Goal: Task Accomplishment & Management: Complete application form

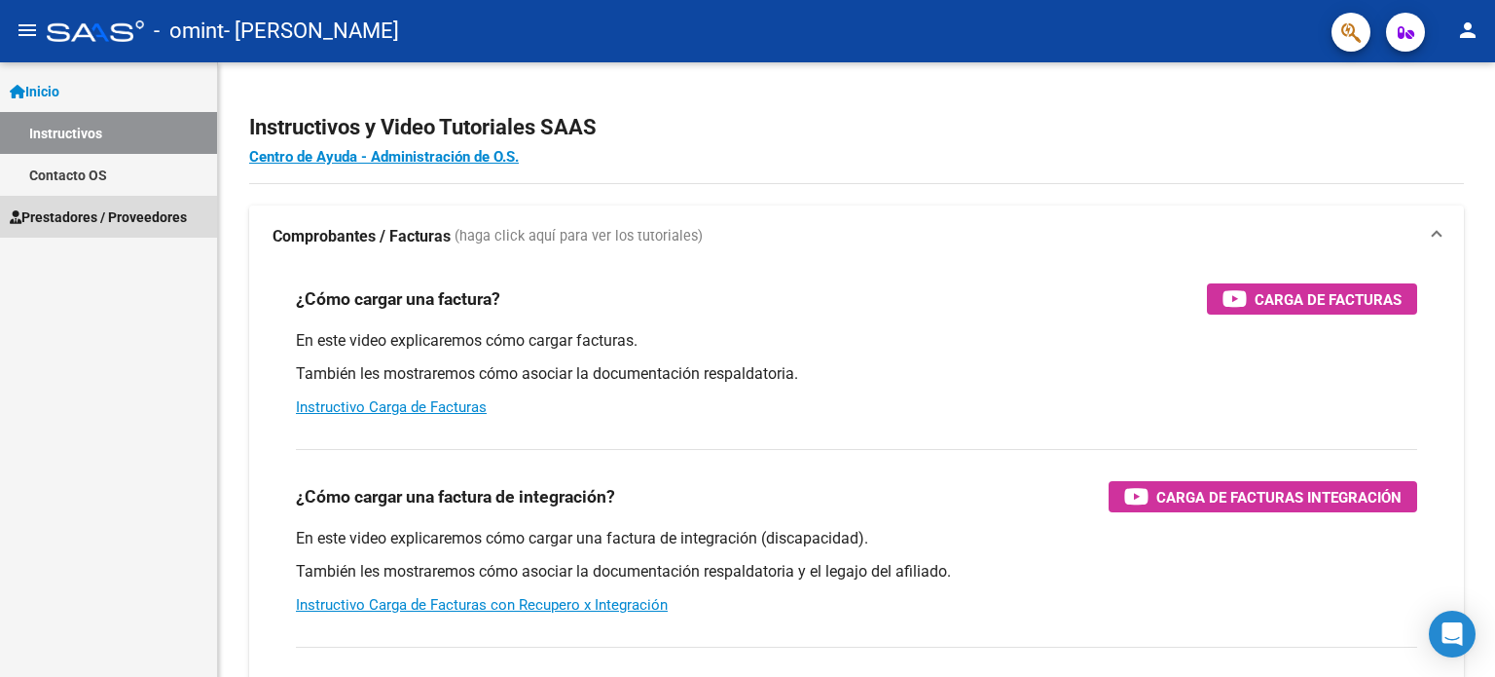
click at [137, 215] on span "Prestadores / Proveedores" at bounding box center [98, 216] width 177 height 21
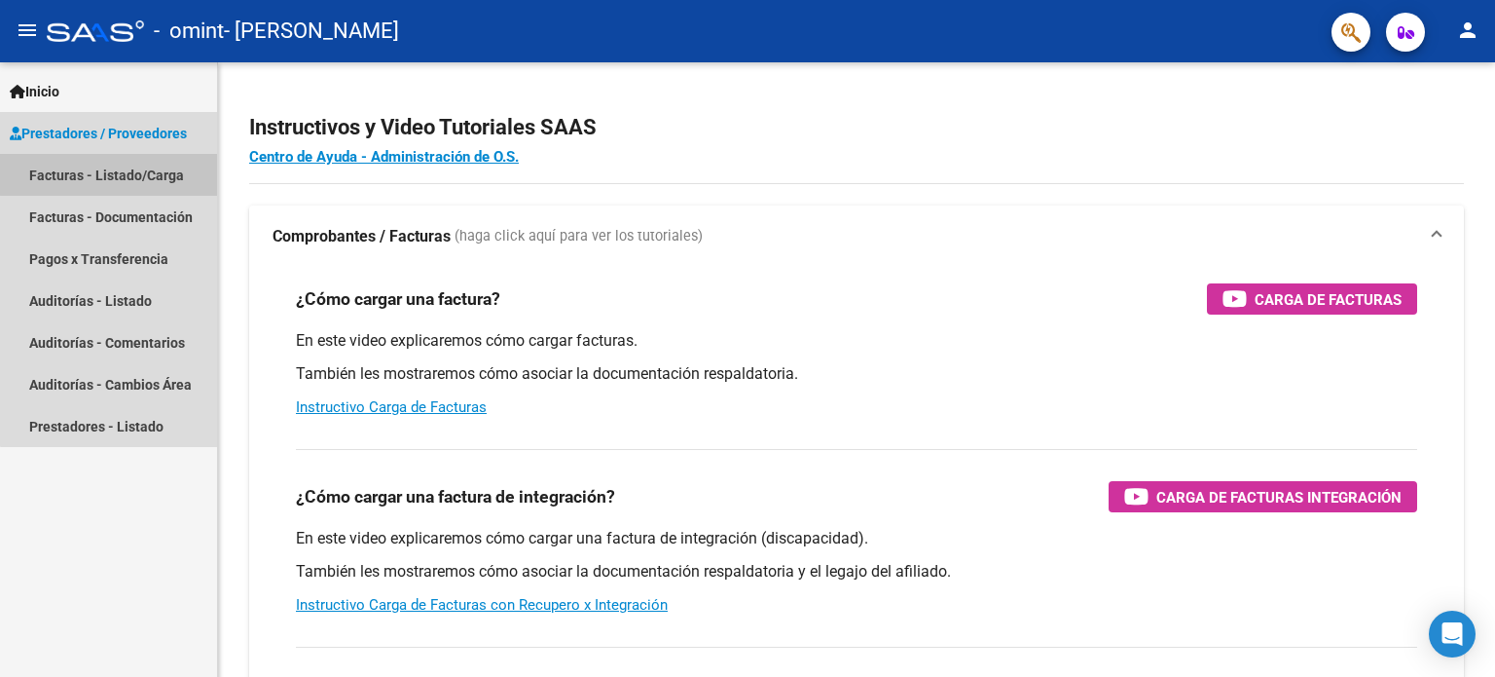
click at [146, 172] on link "Facturas - Listado/Carga" at bounding box center [108, 175] width 217 height 42
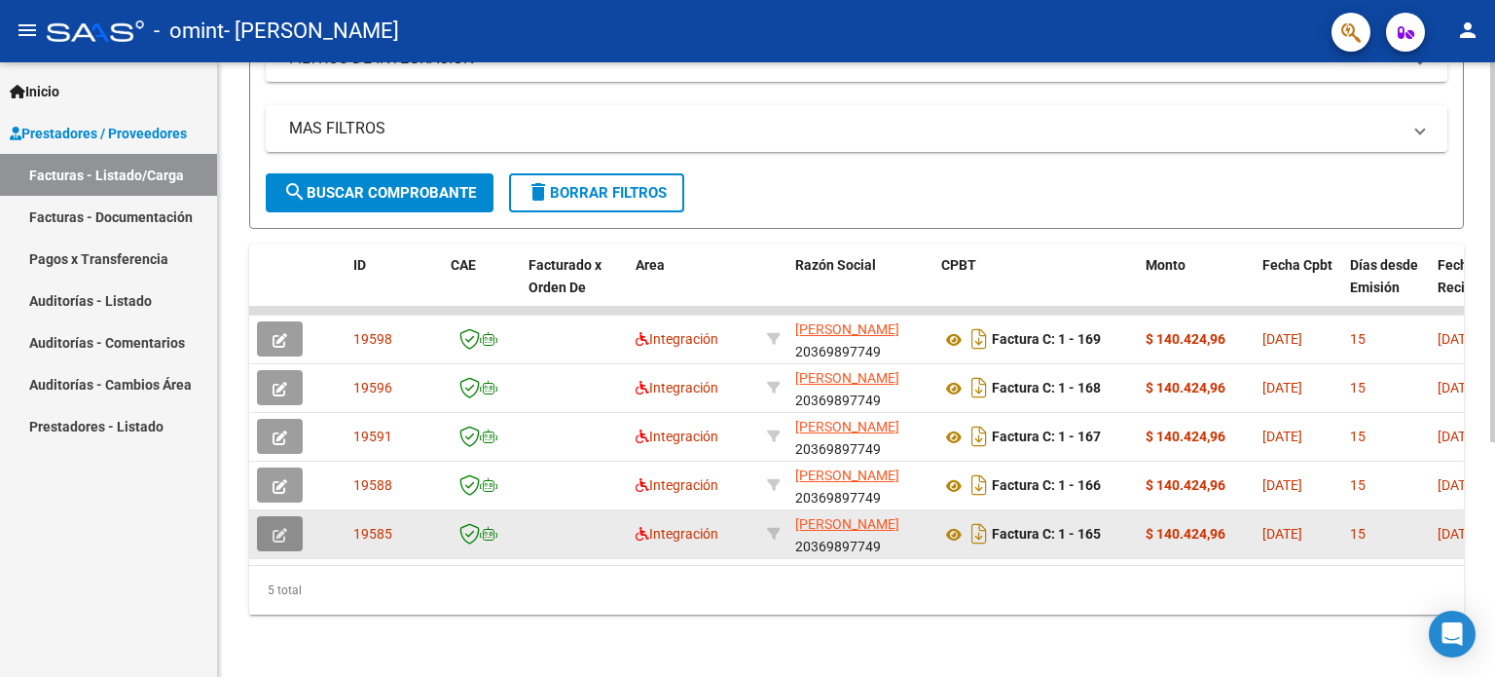
click at [273, 529] on icon "button" at bounding box center [280, 535] width 15 height 15
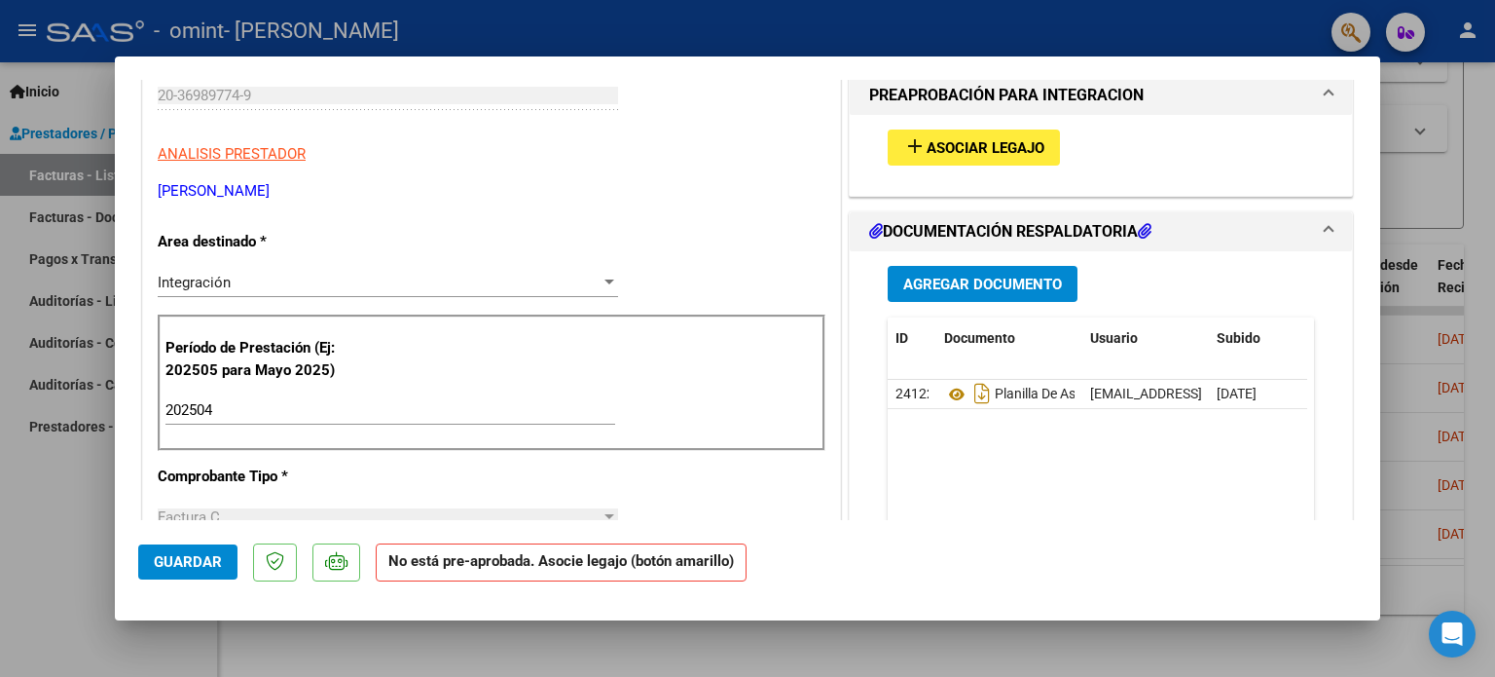
scroll to position [276, 0]
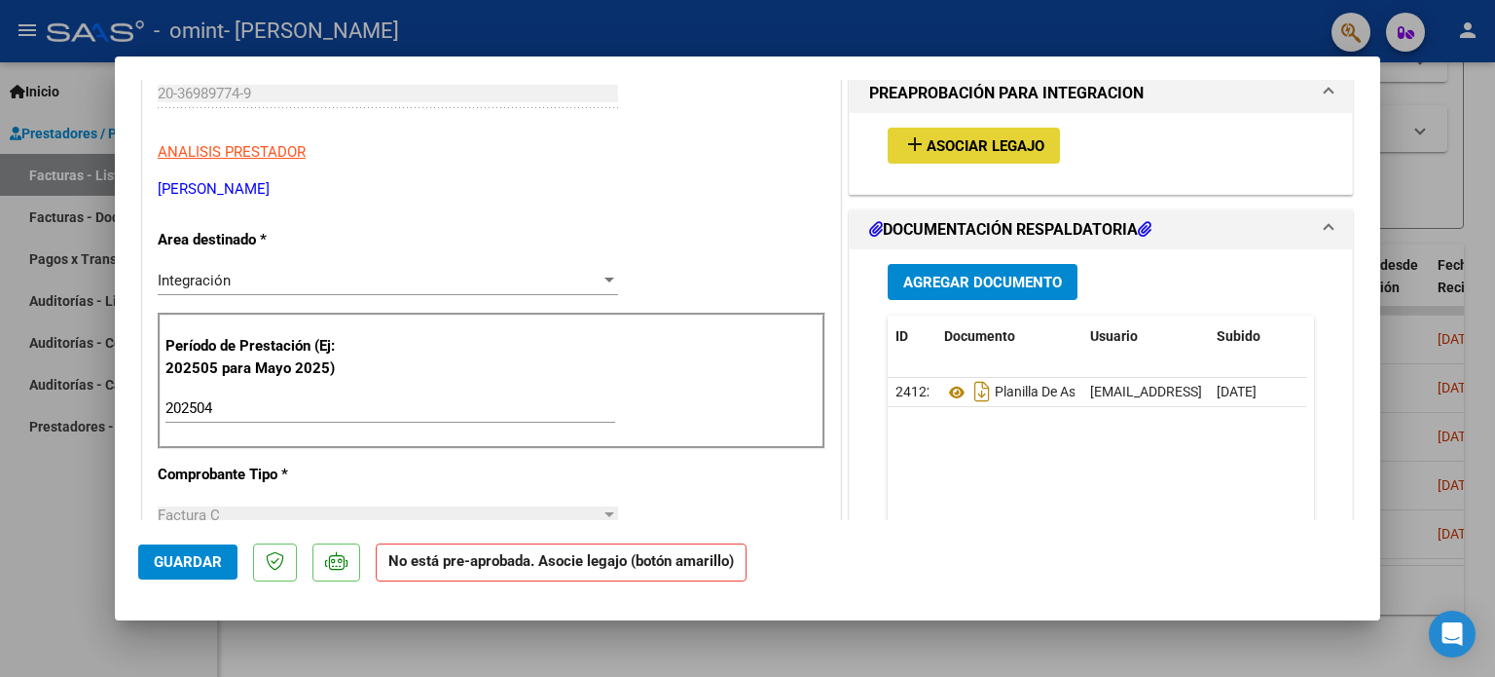
click at [959, 150] on span "Asociar Legajo" at bounding box center [986, 146] width 118 height 18
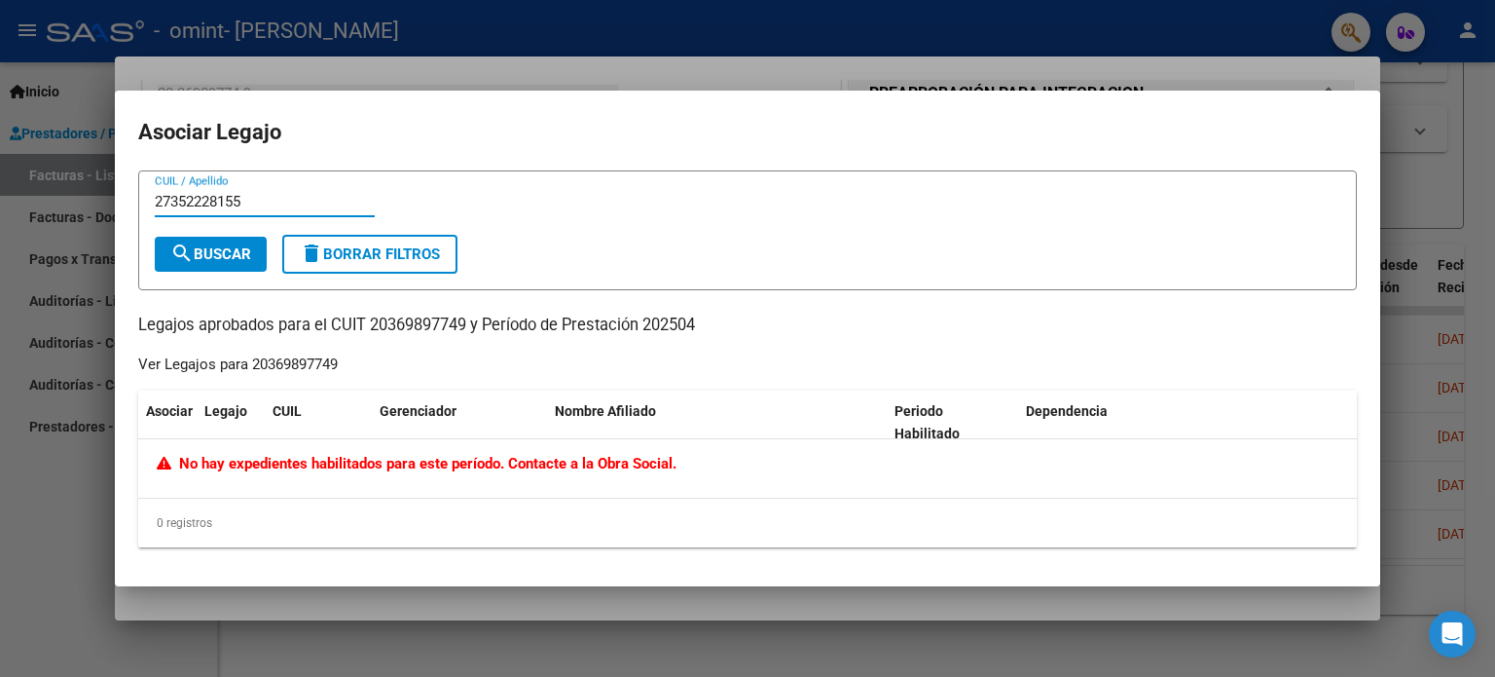
type input "27352228155"
click at [241, 249] on span "search Buscar" at bounding box center [210, 254] width 81 height 18
click at [861, 646] on div at bounding box center [747, 338] width 1495 height 677
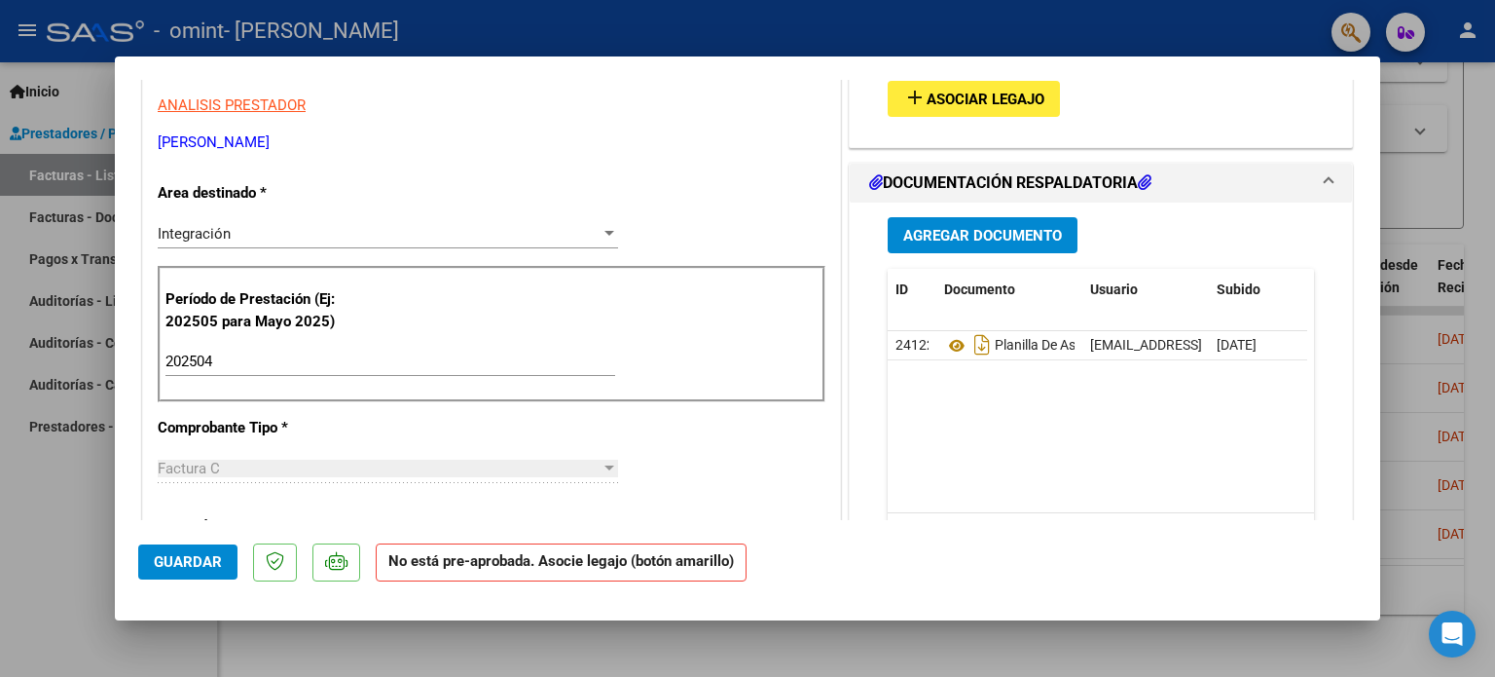
scroll to position [323, 0]
click at [204, 568] on span "Guardar" at bounding box center [188, 562] width 68 height 18
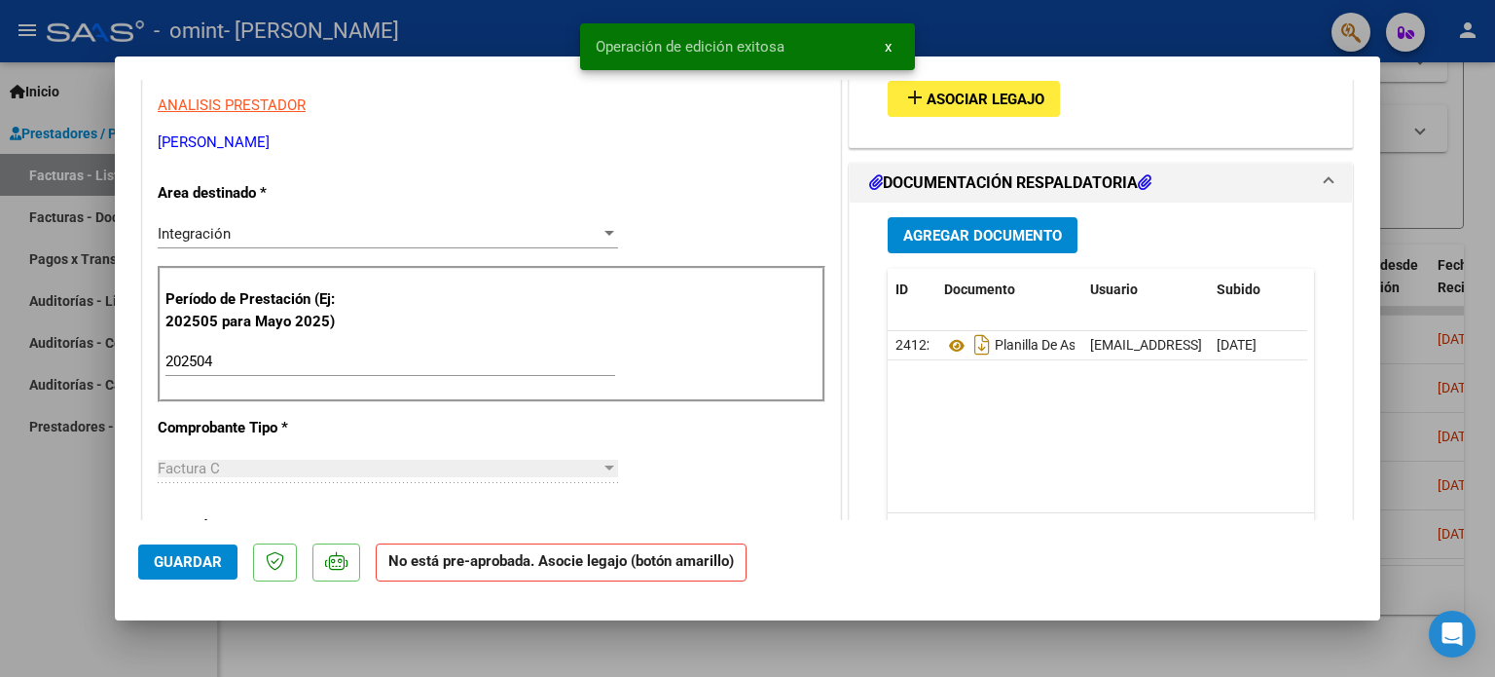
click at [1442, 191] on div at bounding box center [747, 338] width 1495 height 677
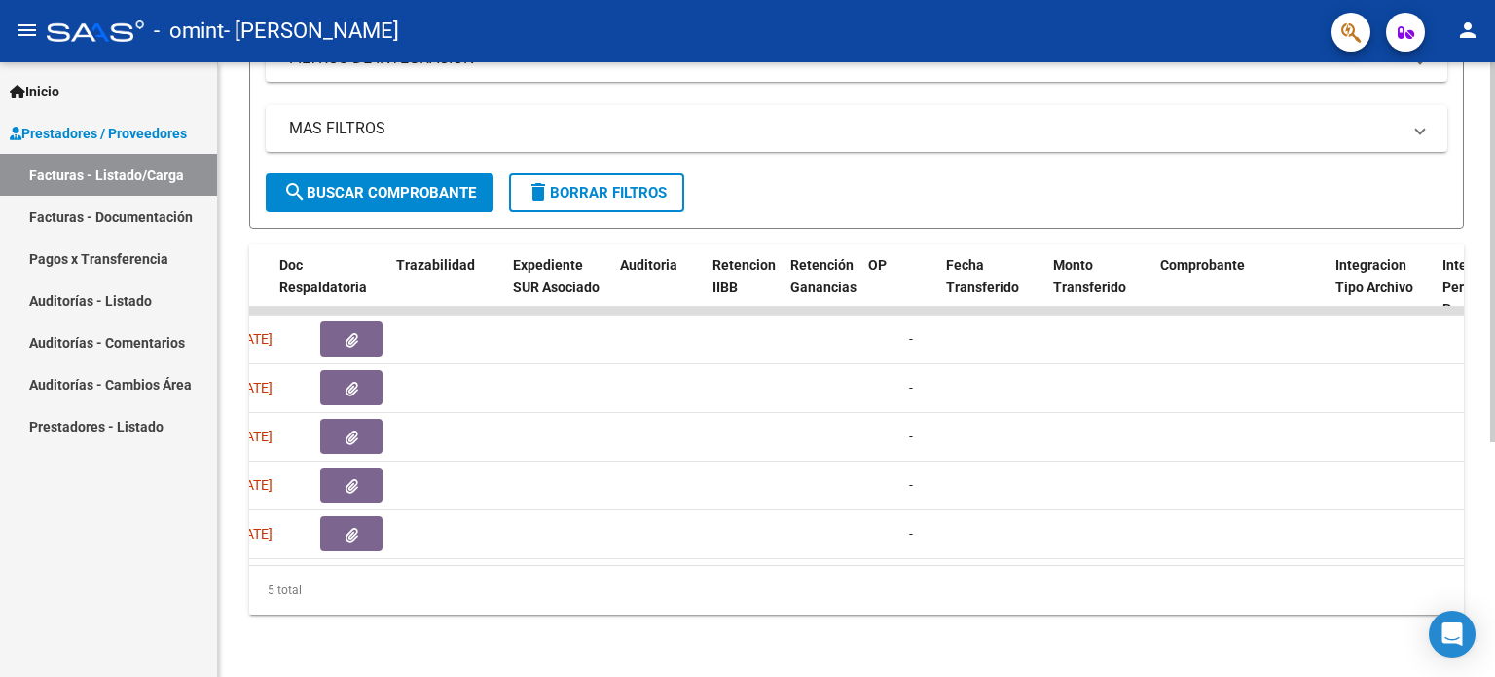
scroll to position [0, 1246]
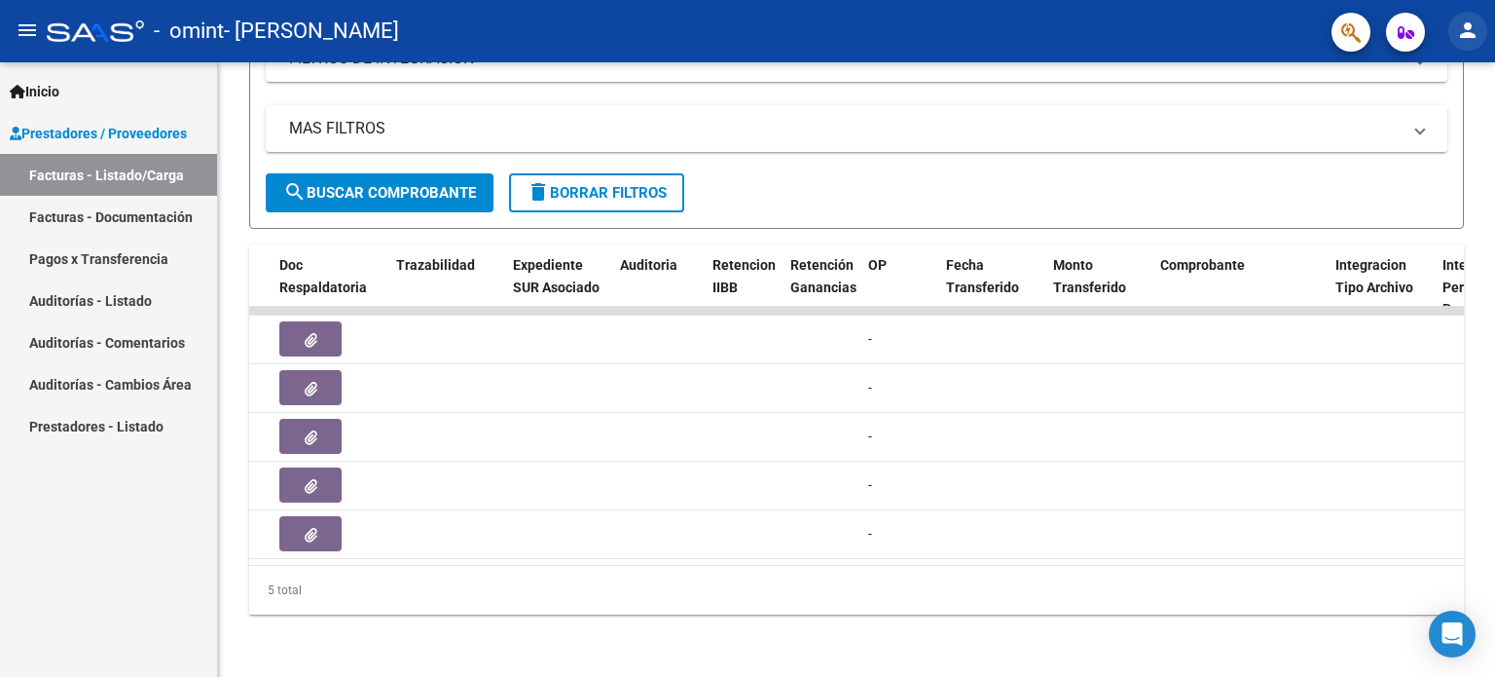
click at [1460, 32] on mat-icon "person" at bounding box center [1467, 29] width 23 height 23
click at [1441, 100] on button "person Mi Perfil" at bounding box center [1428, 81] width 119 height 47
